Goal: Task Accomplishment & Management: Use online tool/utility

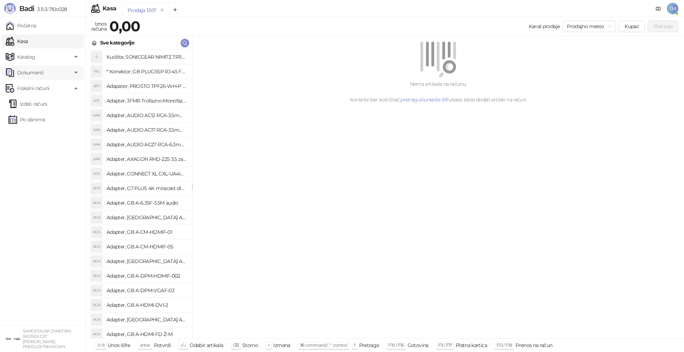
click at [28, 76] on span "Dokumenti" at bounding box center [30, 73] width 26 height 14
click at [31, 59] on span "Katalog" at bounding box center [26, 57] width 18 height 14
click at [31, 102] on link "Artikli" at bounding box center [21, 104] width 25 height 14
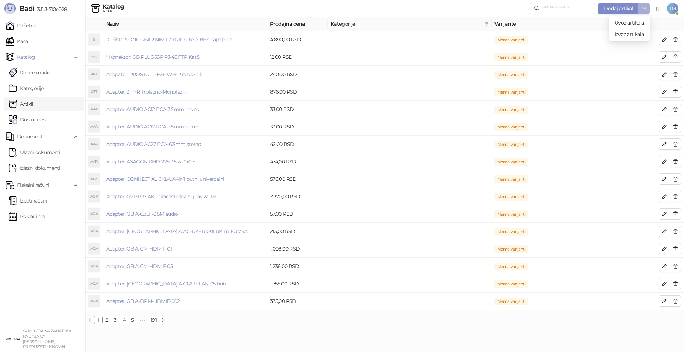
click at [643, 7] on icon "button" at bounding box center [644, 9] width 6 height 6
click at [629, 25] on span "Uvoz artikala" at bounding box center [629, 23] width 30 height 6
click at [28, 56] on span "Katalog" at bounding box center [26, 57] width 18 height 14
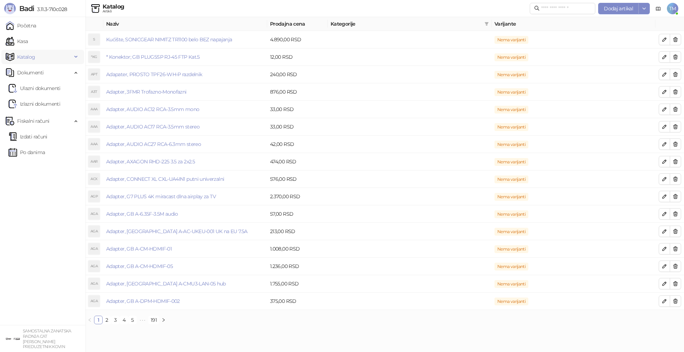
click at [28, 56] on span "Katalog" at bounding box center [26, 57] width 18 height 14
click at [33, 105] on link "Artikli" at bounding box center [21, 104] width 25 height 14
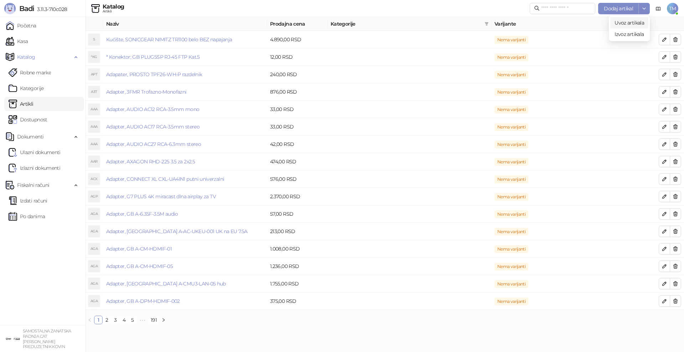
click at [622, 25] on span "Uvoz artikala" at bounding box center [629, 23] width 30 height 6
click at [27, 60] on span "Katalog" at bounding box center [26, 57] width 18 height 14
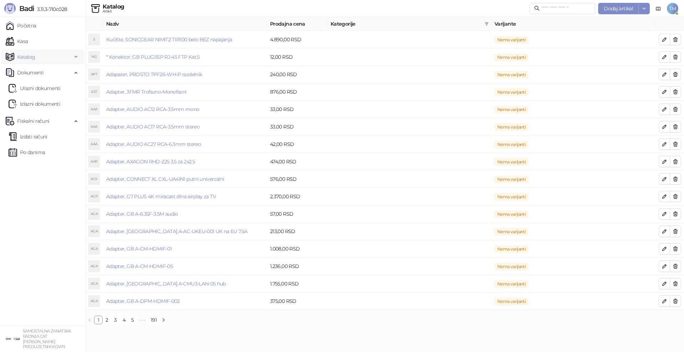
click at [27, 60] on span "Katalog" at bounding box center [26, 57] width 18 height 14
click at [28, 41] on link "Kasa" at bounding box center [17, 41] width 22 height 14
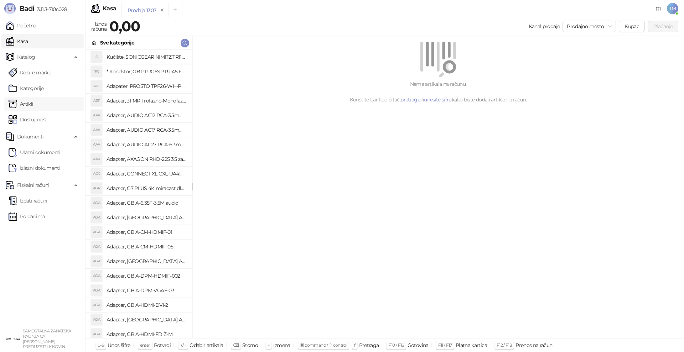
click at [33, 102] on link "Artikli" at bounding box center [21, 104] width 25 height 14
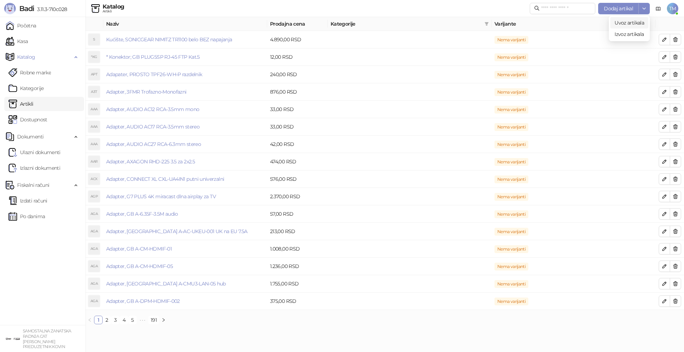
click at [632, 23] on span "Uvoz artikala" at bounding box center [629, 23] width 30 height 6
click at [662, 324] on icon "close" at bounding box center [662, 323] width 5 height 5
click at [629, 19] on div "Uvoz artikala" at bounding box center [629, 23] width 30 height 8
click at [631, 21] on span "Uvoz artikala" at bounding box center [629, 23] width 30 height 6
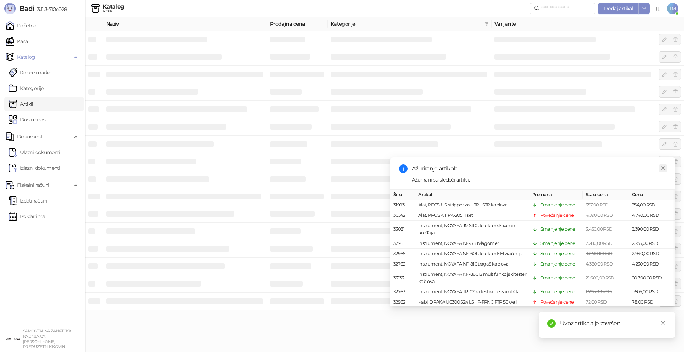
click at [662, 169] on icon "close" at bounding box center [662, 168] width 5 height 5
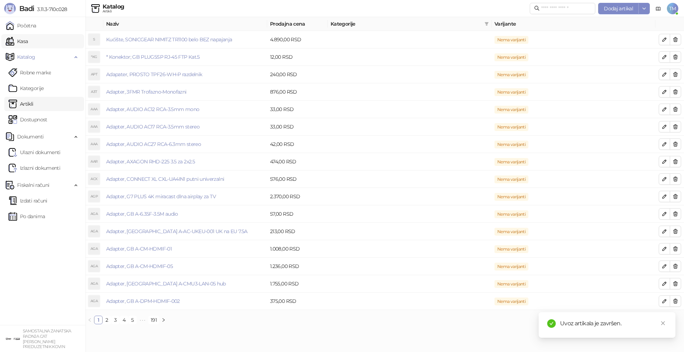
click at [28, 41] on link "Kasa" at bounding box center [17, 41] width 22 height 14
